Goal: Transaction & Acquisition: Purchase product/service

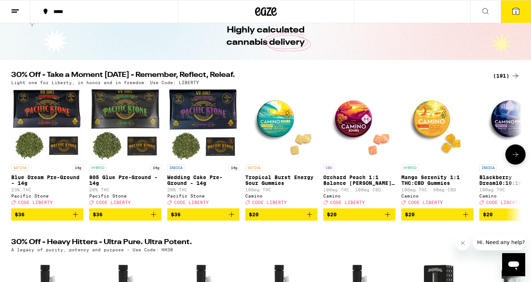
scroll to position [36, 0]
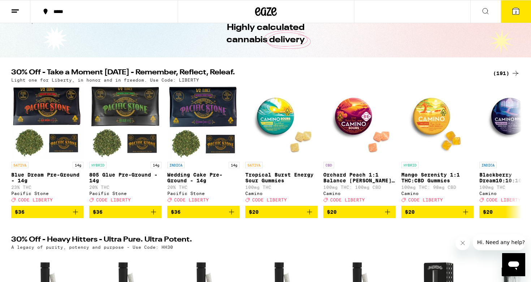
click at [463, 241] on icon "Close message from company" at bounding box center [463, 243] width 6 height 6
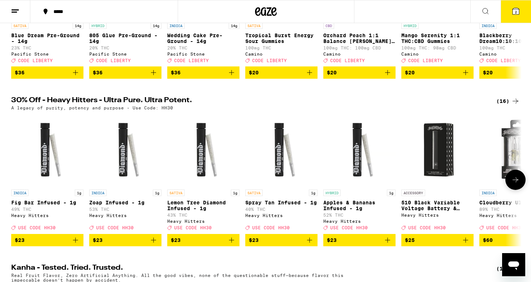
scroll to position [0, 0]
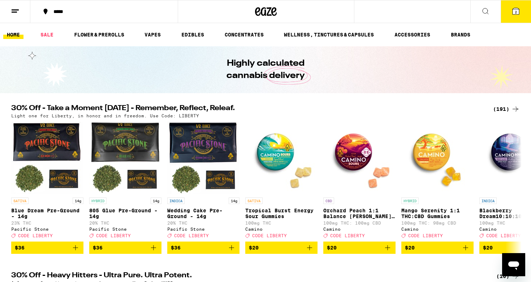
click at [501, 109] on div "(191)" at bounding box center [506, 109] width 27 height 9
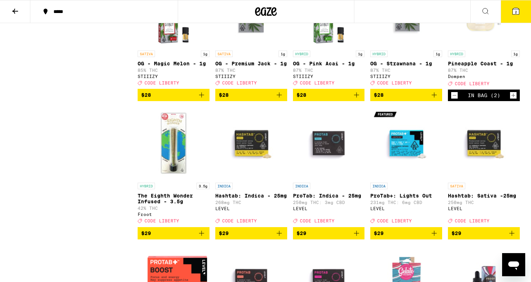
scroll to position [3304, 0]
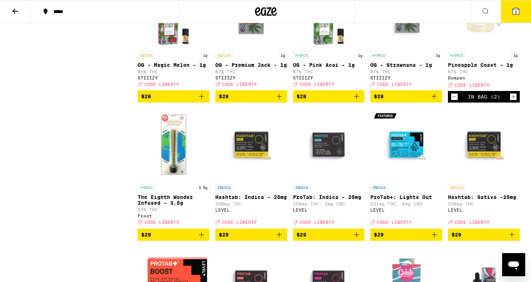
click at [454, 101] on icon "Decrement" at bounding box center [454, 96] width 7 height 9
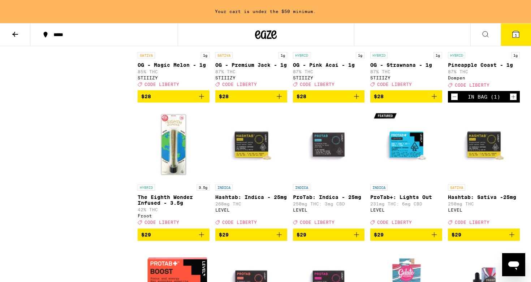
click at [454, 101] on icon "Decrement" at bounding box center [454, 96] width 7 height 9
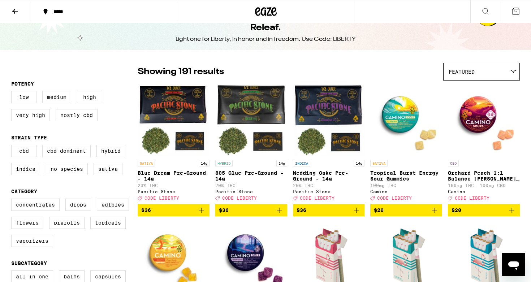
scroll to position [0, 0]
